Goal: Task Accomplishment & Management: Use online tool/utility

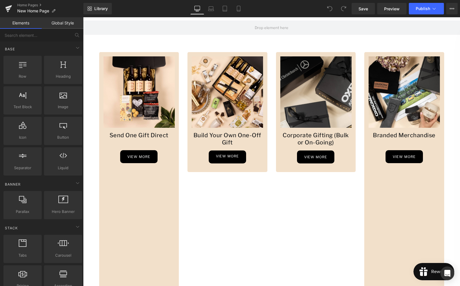
scroll to position [436, 0]
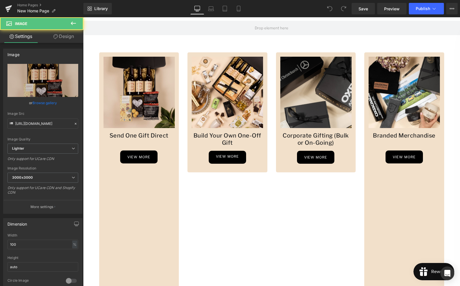
click at [162, 74] on img at bounding box center [138, 91] width 71 height 71
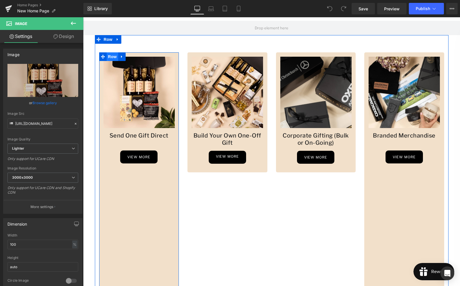
click at [111, 57] on span "Row" at bounding box center [112, 56] width 11 height 9
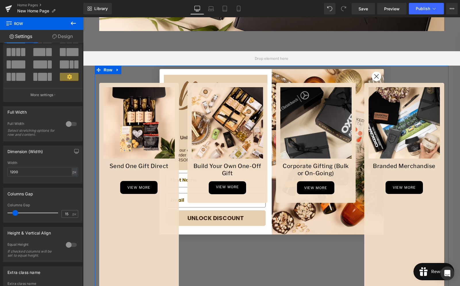
scroll to position [372, 0]
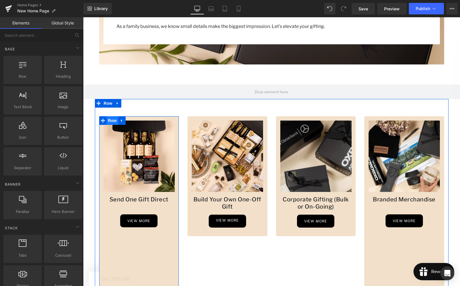
click at [111, 120] on span "Row" at bounding box center [112, 120] width 11 height 9
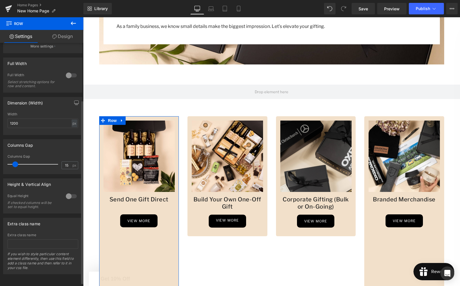
scroll to position [80, 0]
click at [70, 192] on div at bounding box center [71, 195] width 14 height 9
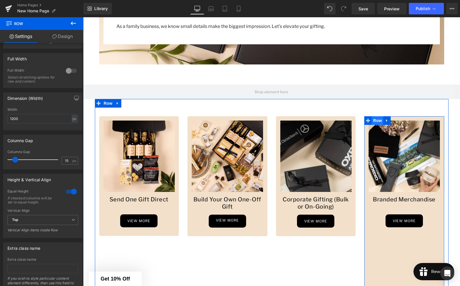
click at [381, 120] on span "Row" at bounding box center [376, 120] width 11 height 9
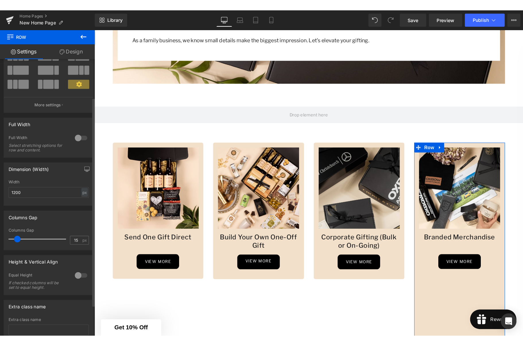
scroll to position [50, 0]
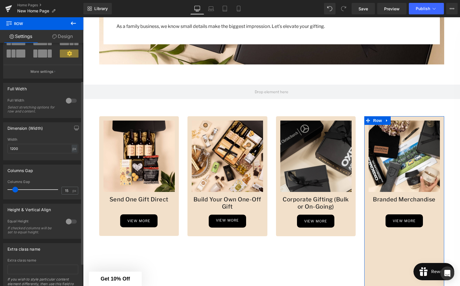
click at [72, 223] on div at bounding box center [71, 221] width 14 height 9
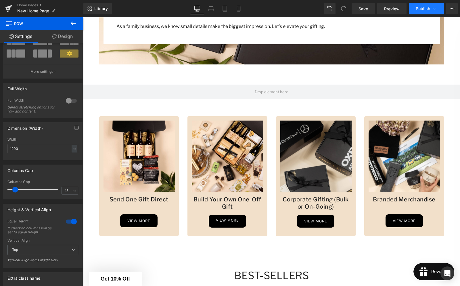
click at [425, 9] on span "Publish" at bounding box center [422, 8] width 14 height 5
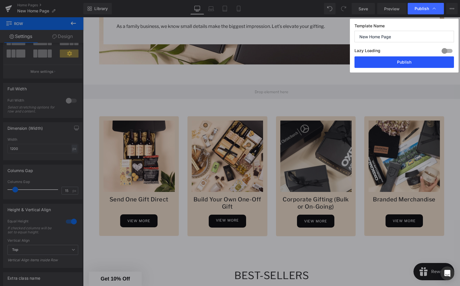
click at [405, 60] on button "Publish" at bounding box center [403, 61] width 99 height 11
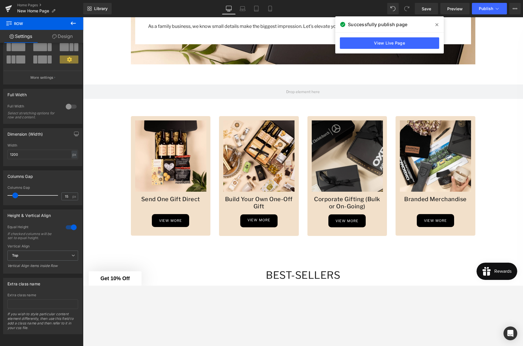
scroll to position [49, 0]
click at [450, 7] on span "Preview" at bounding box center [456, 9] width 16 height 6
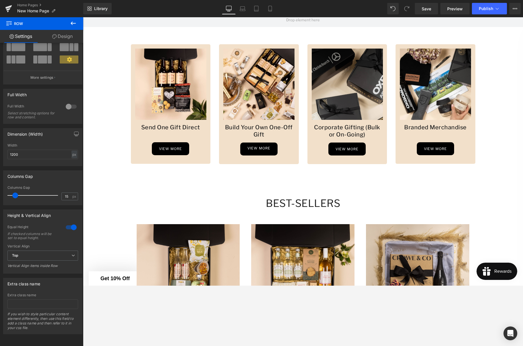
scroll to position [396, 0]
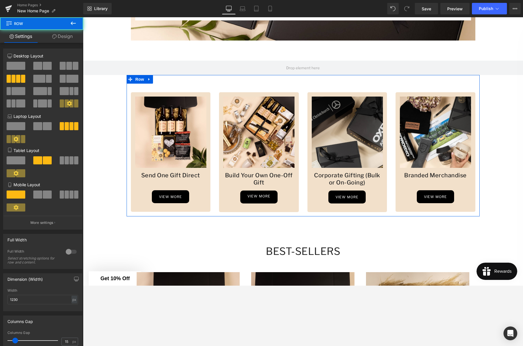
click at [257, 89] on div "Image Send One Gift Direct Heading view more Button Row Image Build Your Own On…" at bounding box center [303, 146] width 353 height 142
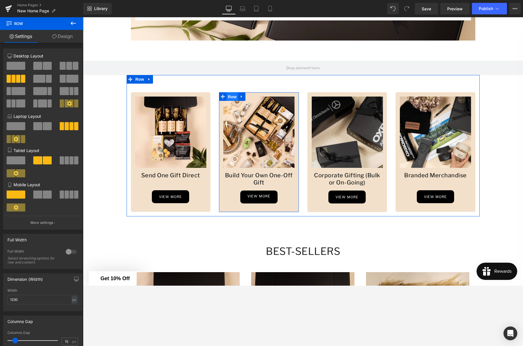
click at [233, 96] on span "Row" at bounding box center [232, 97] width 11 height 9
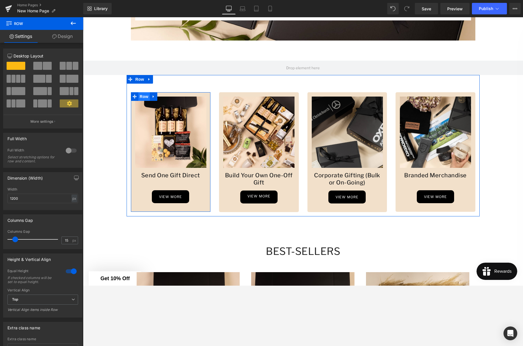
click at [147, 95] on span "Row" at bounding box center [143, 96] width 11 height 9
click at [145, 96] on span "Row" at bounding box center [143, 96] width 11 height 9
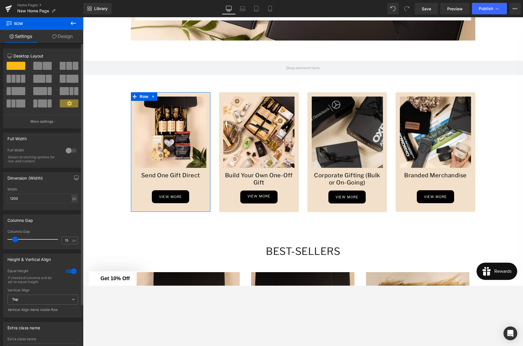
click at [67, 273] on div at bounding box center [71, 271] width 14 height 9
click at [69, 272] on div at bounding box center [71, 271] width 14 height 9
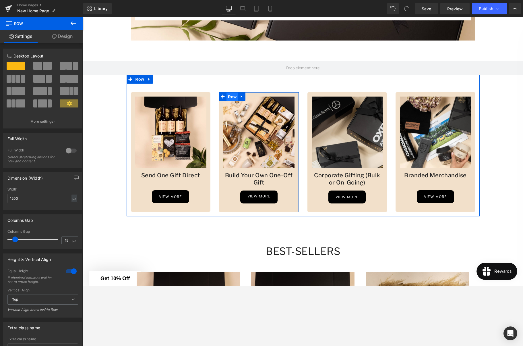
click at [234, 96] on span "Row" at bounding box center [232, 97] width 11 height 9
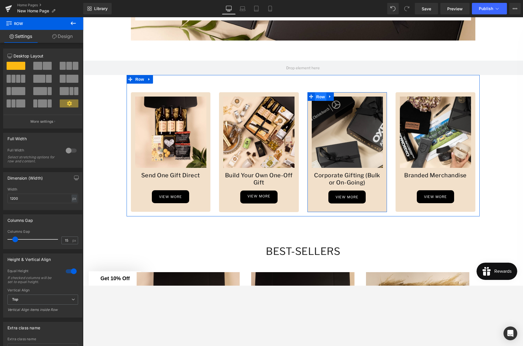
click at [320, 96] on span "Row" at bounding box center [320, 97] width 11 height 9
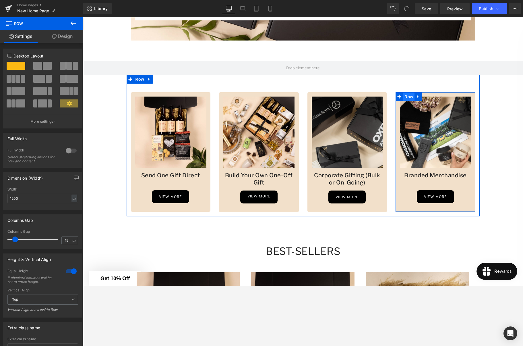
click at [409, 96] on span "Row" at bounding box center [408, 97] width 11 height 9
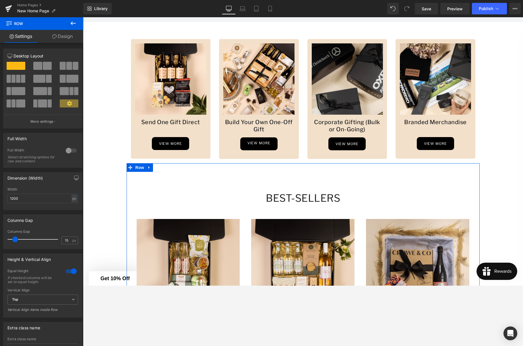
scroll to position [442, 0]
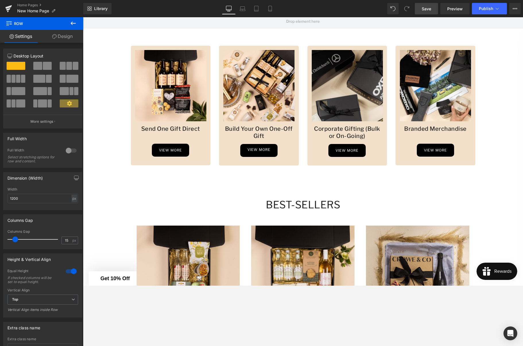
click at [429, 12] on link "Save" at bounding box center [426, 8] width 23 height 11
click at [459, 9] on span "Publish" at bounding box center [486, 8] width 14 height 5
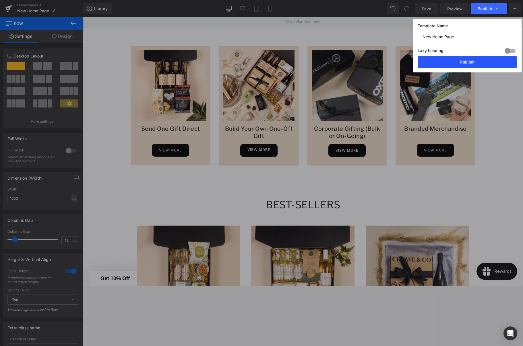
click at [459, 60] on button "Publish" at bounding box center [467, 61] width 99 height 11
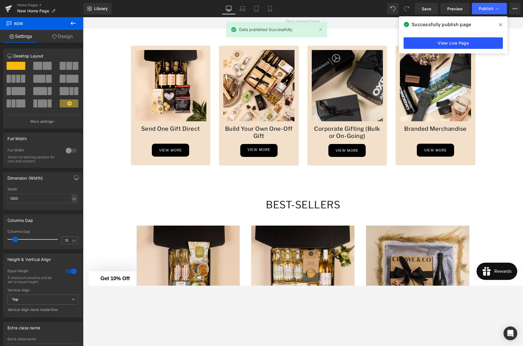
click at [446, 42] on link "View Live Page" at bounding box center [453, 42] width 99 height 11
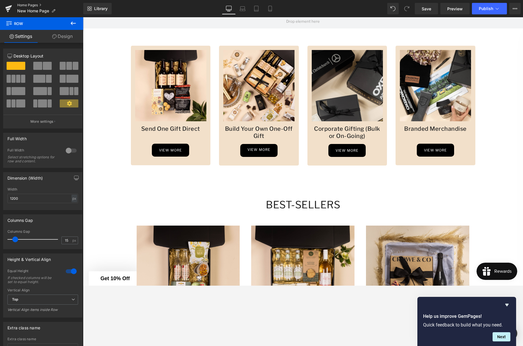
click at [35, 5] on link "Home Pages" at bounding box center [50, 5] width 66 height 5
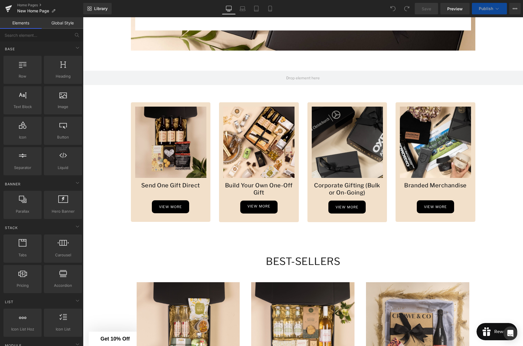
scroll to position [428, 0]
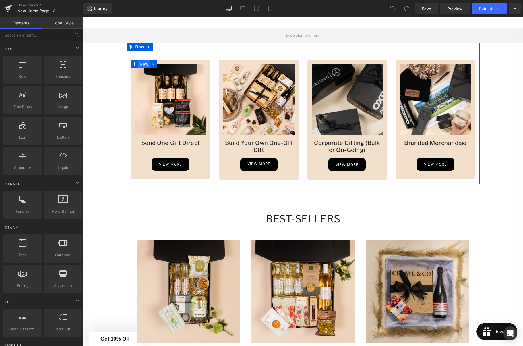
click at [145, 64] on span "Row" at bounding box center [143, 64] width 11 height 9
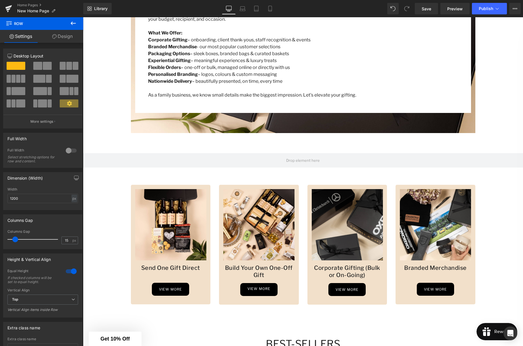
scroll to position [286, 0]
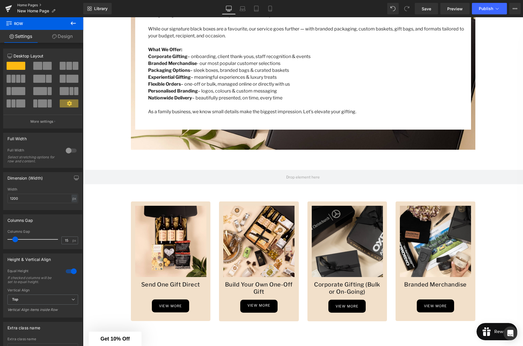
click at [29, 6] on link "Home Pages" at bounding box center [50, 5] width 66 height 5
